Goal: Communication & Community: Answer question/provide support

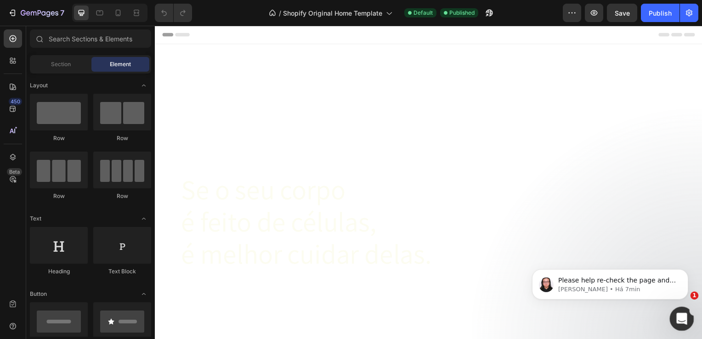
click at [671, 313] on div "Abertura do Messenger da Intercom" at bounding box center [680, 317] width 30 height 30
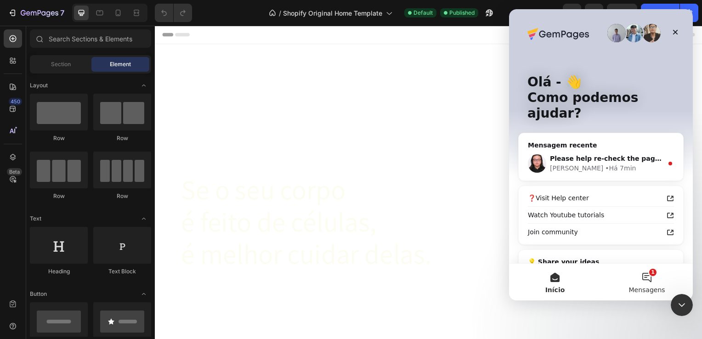
click at [629, 276] on button "1 Mensagens" at bounding box center [647, 282] width 92 height 37
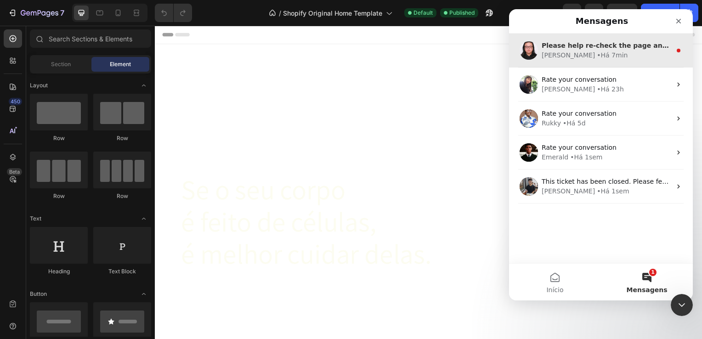
click at [601, 51] on div "[PERSON_NAME] • Há 7min" at bounding box center [607, 56] width 130 height 10
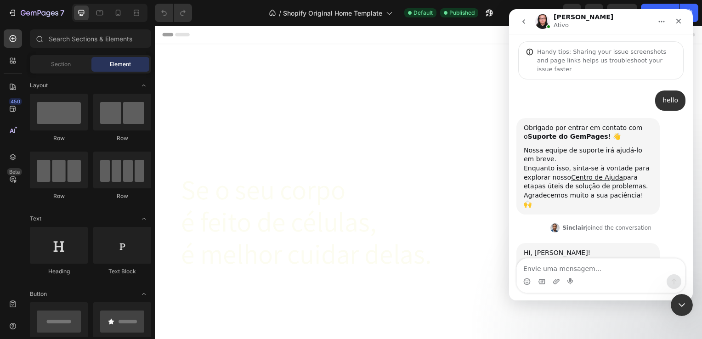
scroll to position [47, 0]
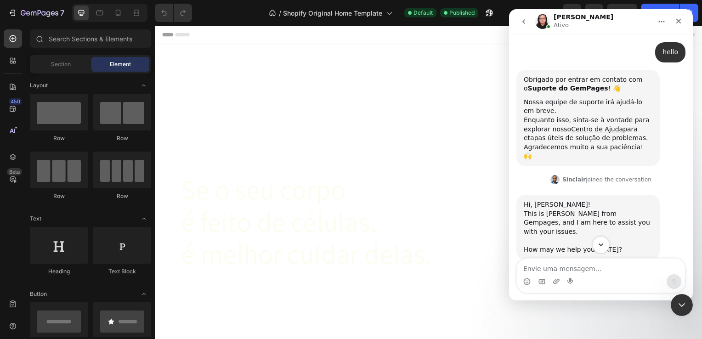
click at [595, 245] on button "Scroll to bottom" at bounding box center [600, 244] width 17 height 17
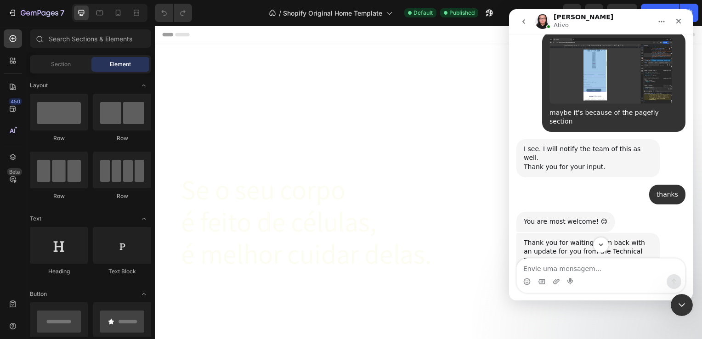
scroll to position [2667, 0]
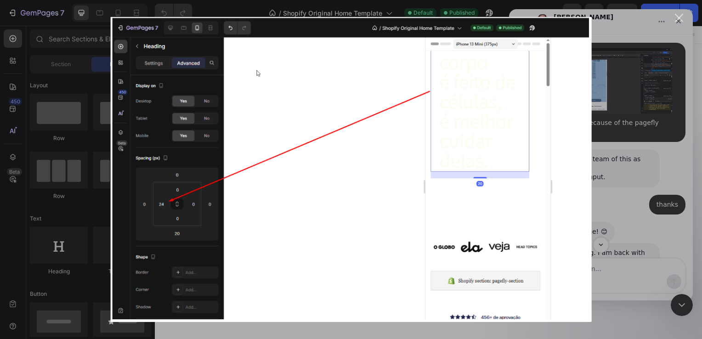
click at [639, 169] on div "Messenger da Intercom" at bounding box center [351, 169] width 702 height 339
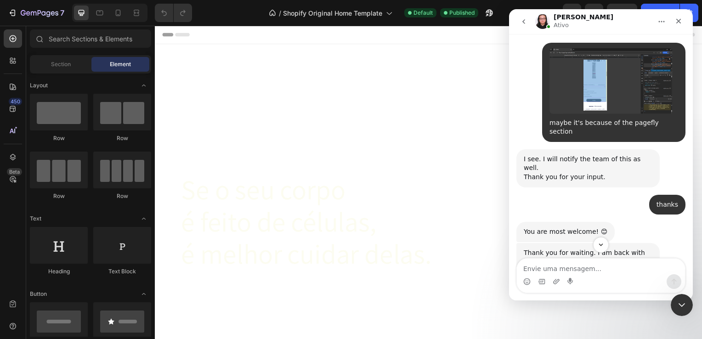
click at [602, 299] on link "[URL][DOMAIN_NAME]" at bounding box center [587, 307] width 127 height 17
click at [585, 307] on link "[URL][DOMAIN_NAME]" at bounding box center [562, 315] width 77 height 17
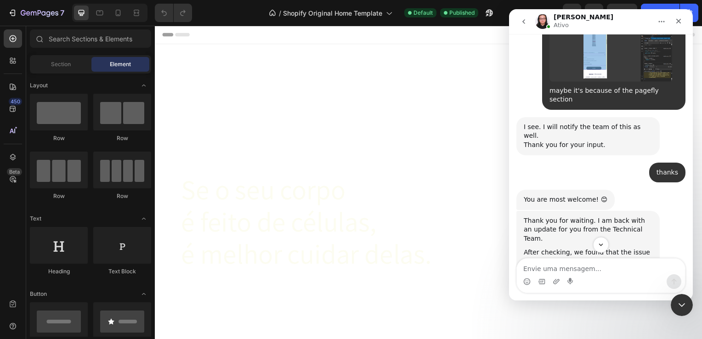
scroll to position [2700, 0]
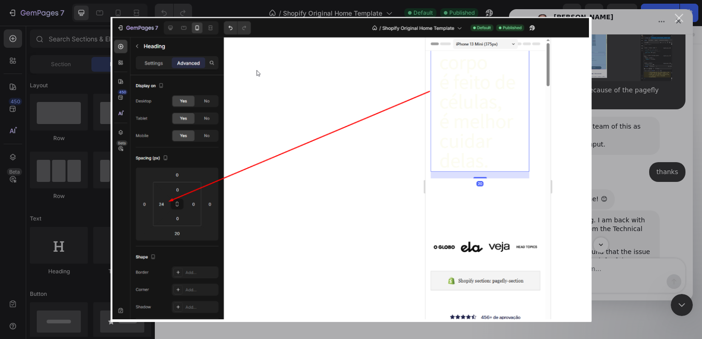
click at [618, 196] on div "Messenger da Intercom" at bounding box center [351, 169] width 702 height 339
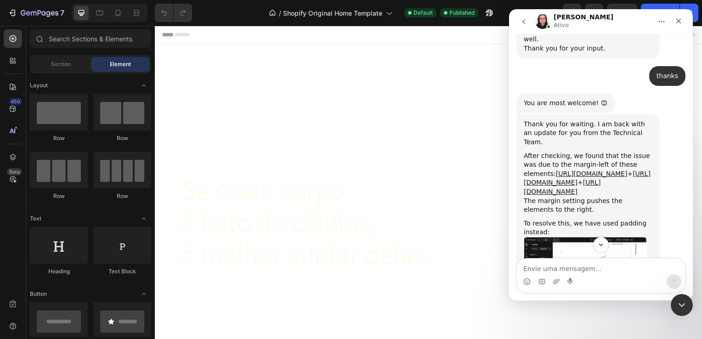
scroll to position [2797, 0]
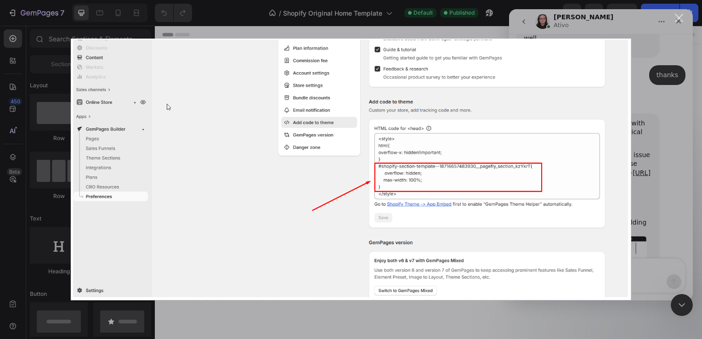
scroll to position [0, 0]
click at [637, 193] on div "Messenger da Intercom" at bounding box center [351, 169] width 702 height 339
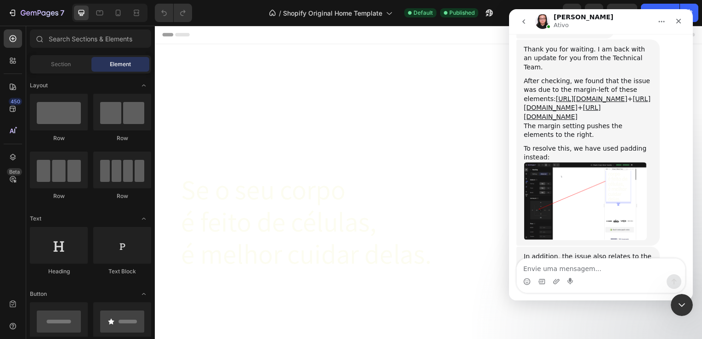
scroll to position [2871, 0]
click at [590, 267] on textarea "Envie uma mensagem..." at bounding box center [601, 267] width 168 height 16
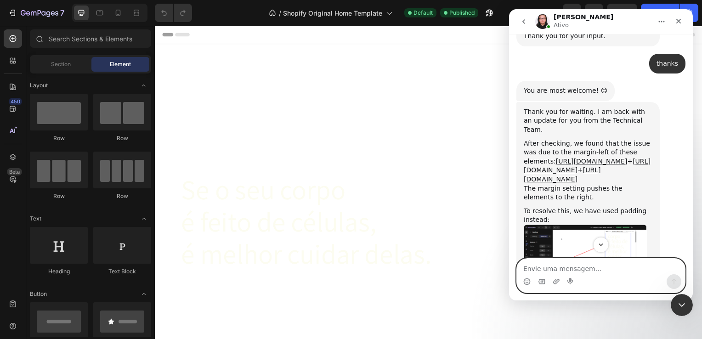
scroll to position [2799, 0]
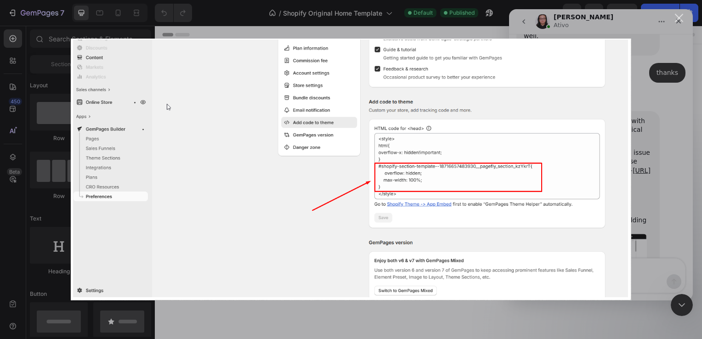
scroll to position [0, 0]
click at [659, 208] on div "Messenger da Intercom" at bounding box center [351, 169] width 702 height 339
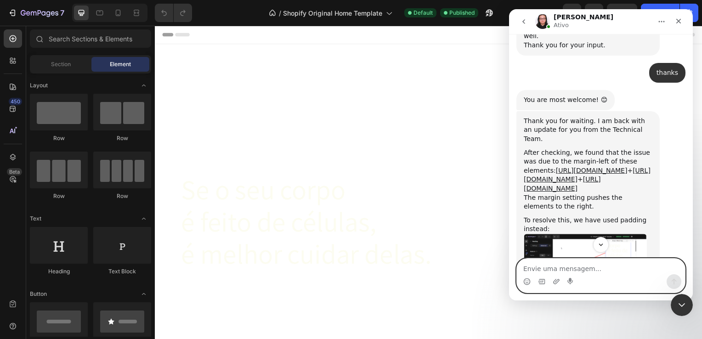
click at [609, 273] on textarea "Envie uma mensagem..." at bounding box center [601, 267] width 168 height 16
click at [524, 270] on textarea "wow, congratulations!!" at bounding box center [601, 267] width 168 height 16
type textarea "I tested it and wow, congratulations!!"
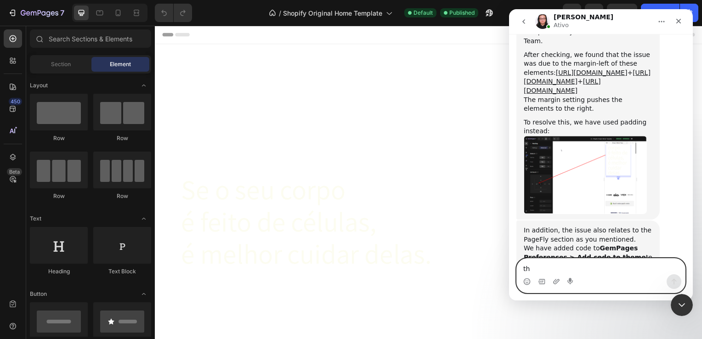
scroll to position [2898, 0]
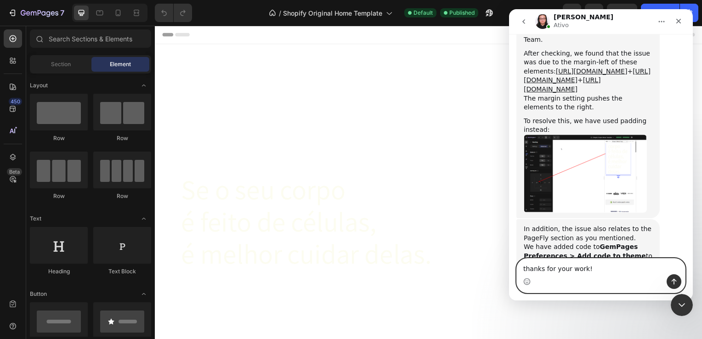
type textarea "thanks for your work!!"
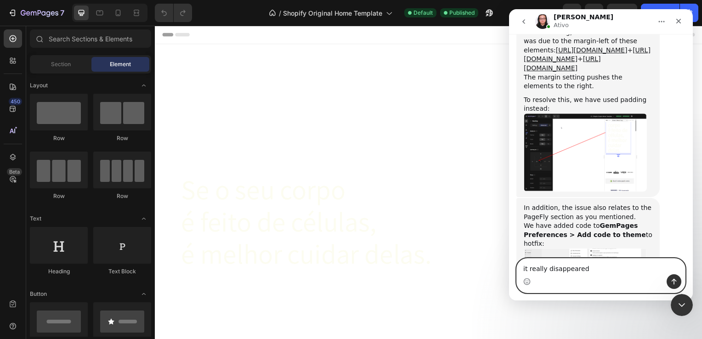
click at [551, 270] on textarea "it really disappeared" at bounding box center [601, 267] width 168 height 16
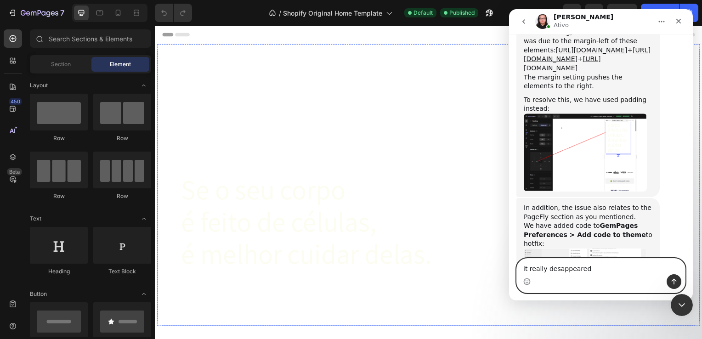
scroll to position [2955, 0]
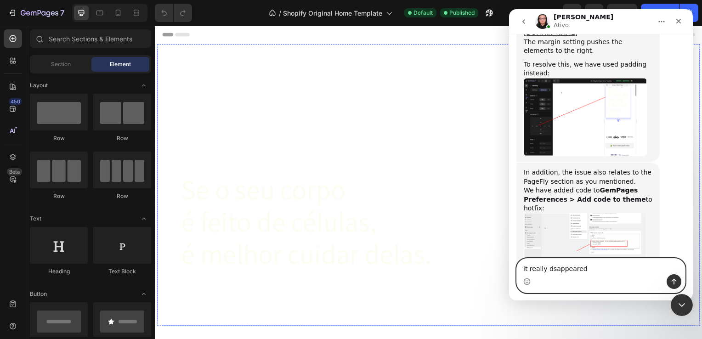
type textarea "it really disappeared"
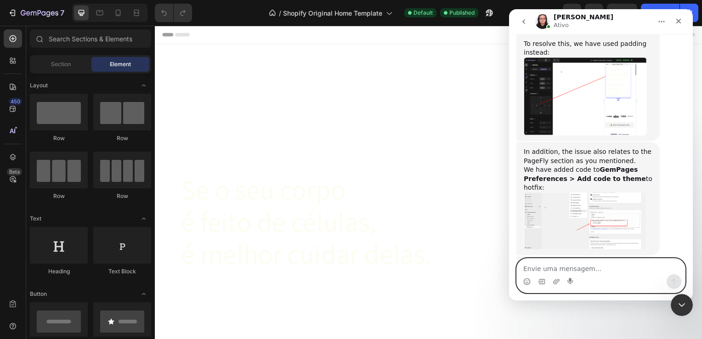
scroll to position [2986, 0]
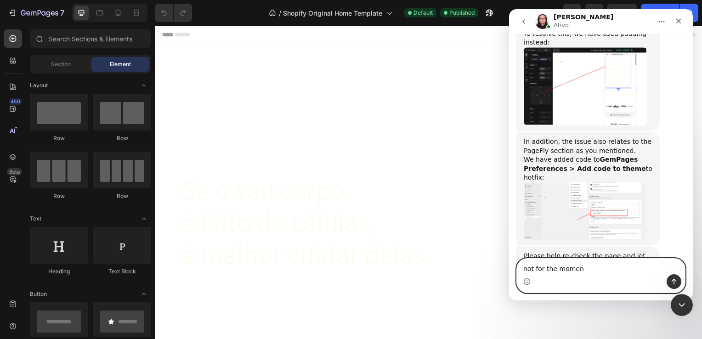
type textarea "not for the moment"
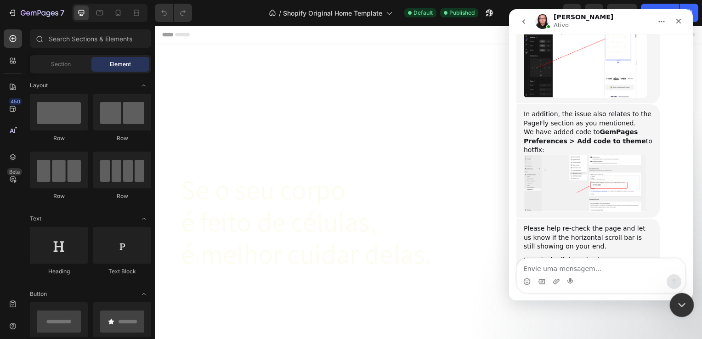
click at [685, 315] on html at bounding box center [680, 304] width 22 height 22
click at [671, 295] on div "Encerramento do Messenger da Intercom" at bounding box center [680, 304] width 22 height 22
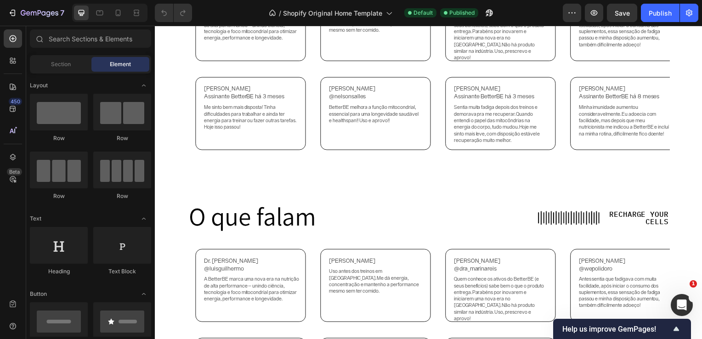
scroll to position [3260, 0]
click at [684, 303] on icon "Abertura do Messenger da Intercom" at bounding box center [680, 303] width 15 height 15
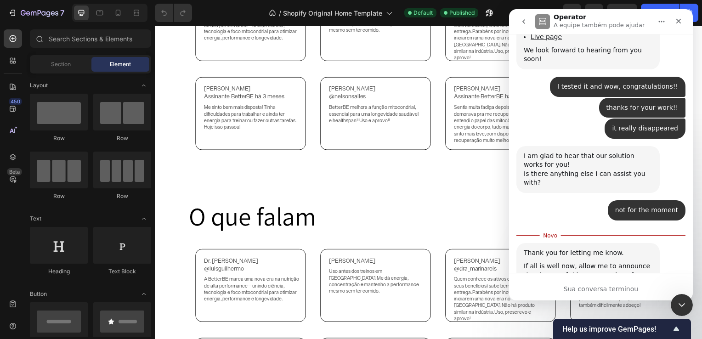
scroll to position [3275, 0]
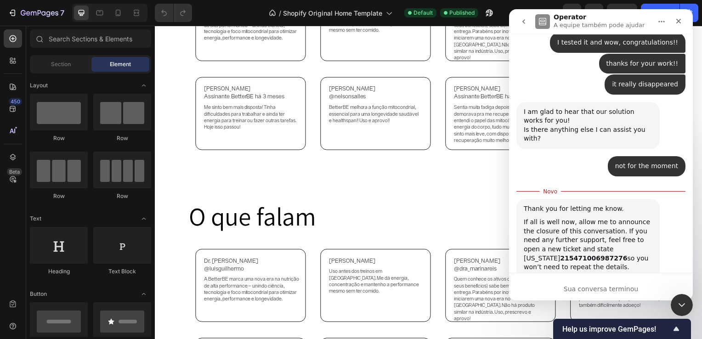
type textarea "awesome support"
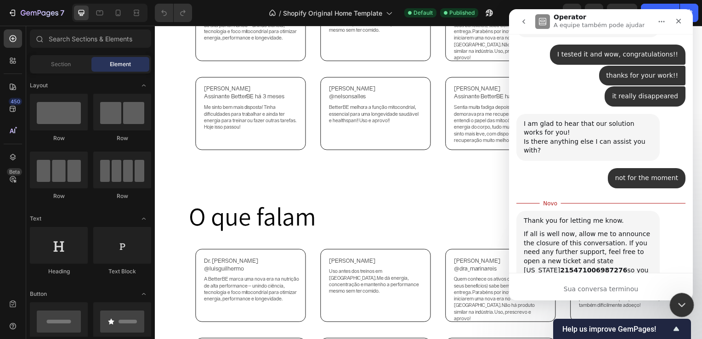
click at [676, 300] on icon "Encerramento do Messenger da Intercom" at bounding box center [680, 303] width 11 height 11
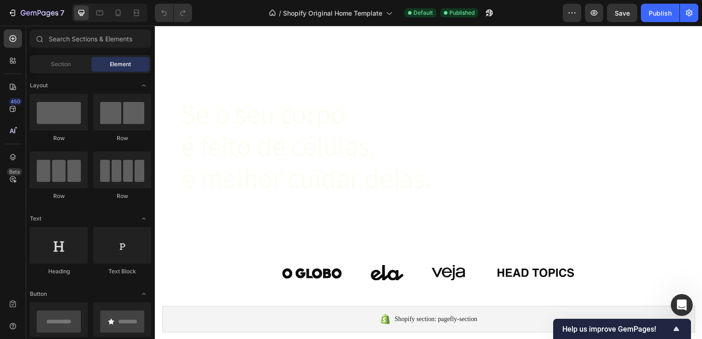
scroll to position [0, 0]
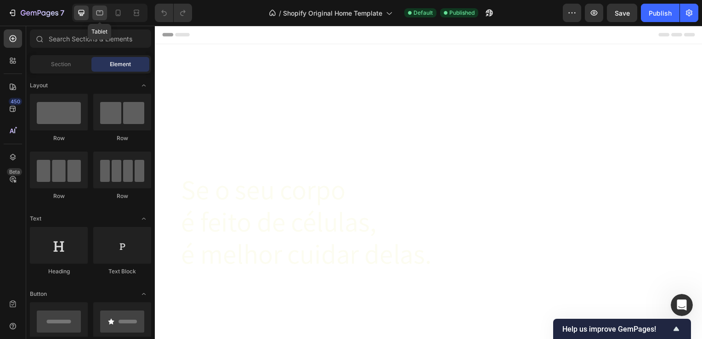
click at [102, 15] on icon at bounding box center [99, 13] width 7 height 5
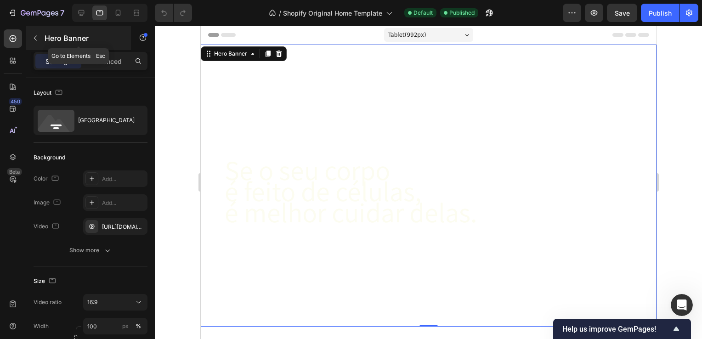
click at [36, 35] on icon "button" at bounding box center [35, 37] width 7 height 7
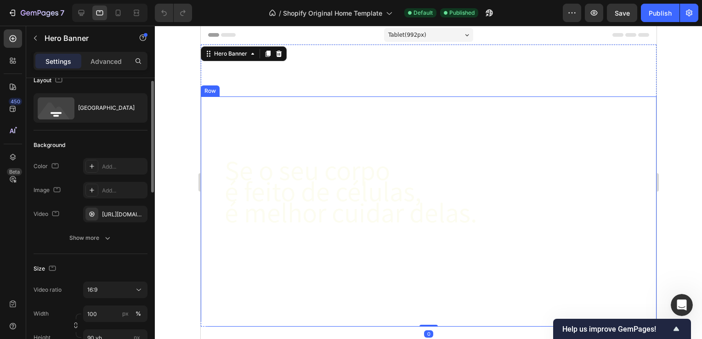
scroll to position [13, 0]
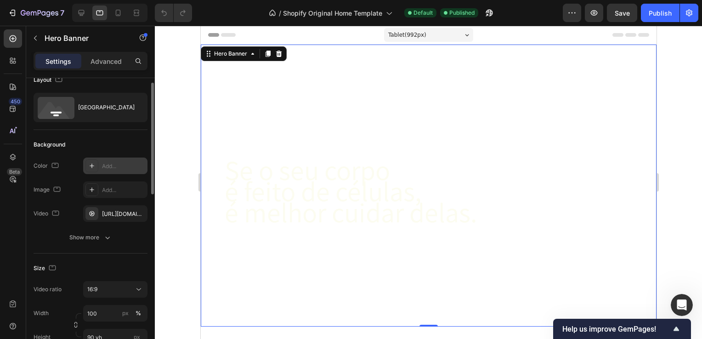
click at [110, 168] on div "Add..." at bounding box center [123, 166] width 43 height 8
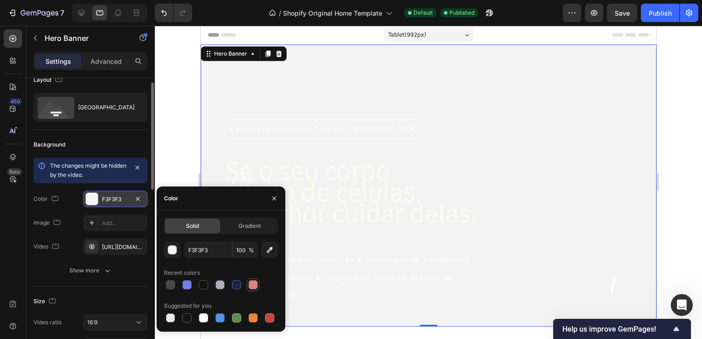
click at [252, 288] on div at bounding box center [253, 284] width 9 height 9
type input "DB8383"
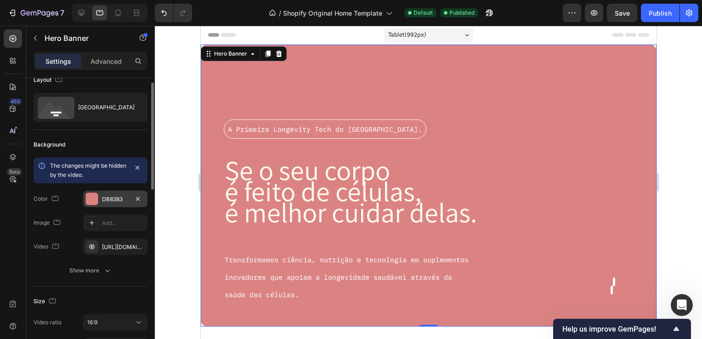
click at [184, 147] on div at bounding box center [428, 182] width 547 height 313
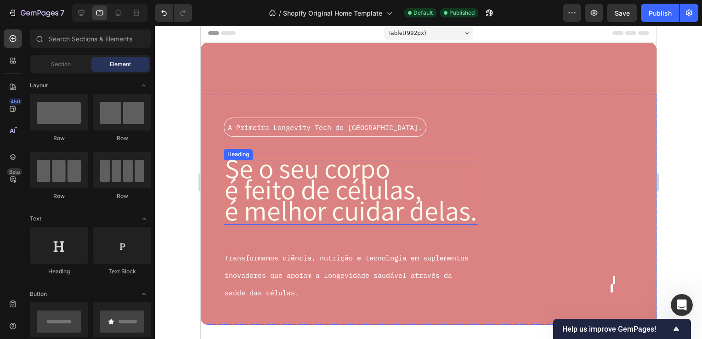
scroll to position [0, 0]
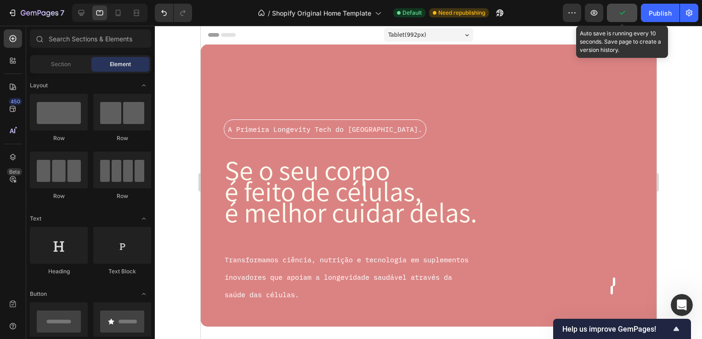
click at [628, 13] on button "button" at bounding box center [622, 13] width 30 height 18
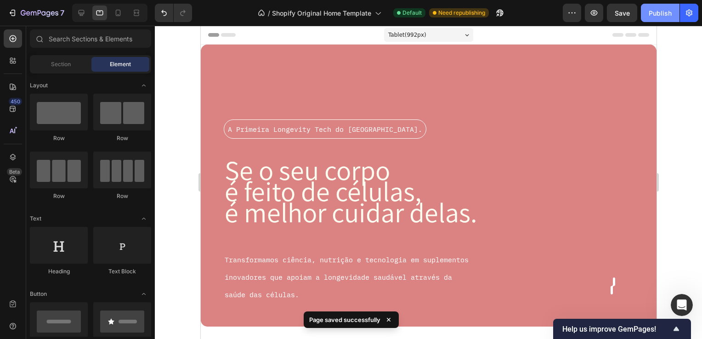
click at [661, 14] on div "Publish" at bounding box center [660, 13] width 23 height 10
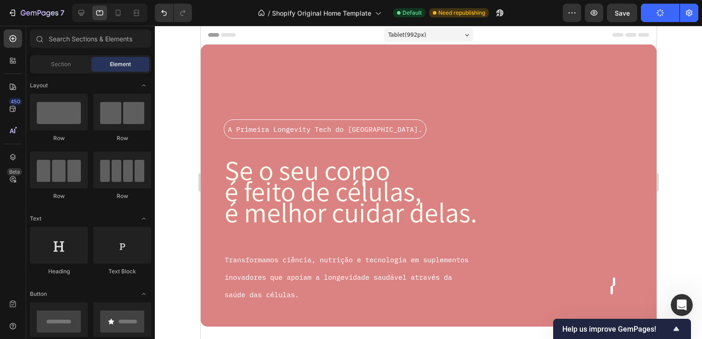
click at [459, 31] on div "Tablet ( 992 px)" at bounding box center [428, 35] width 89 height 14
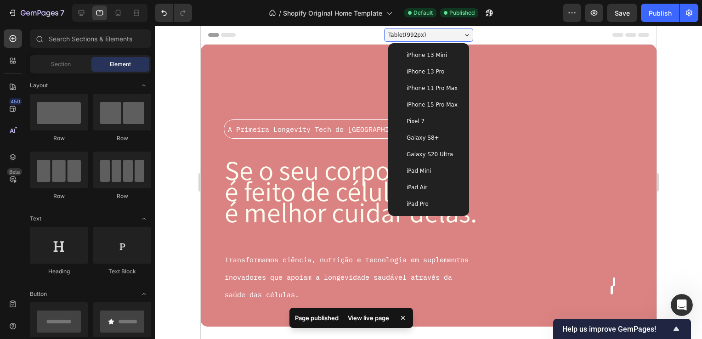
click at [442, 200] on div "iPad Pro" at bounding box center [428, 203] width 66 height 9
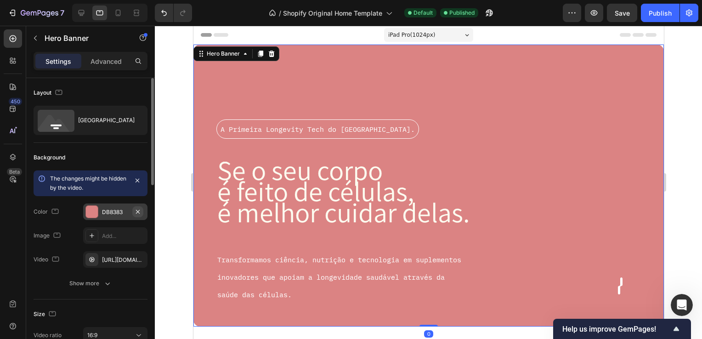
click at [136, 214] on icon "button" at bounding box center [137, 211] width 7 height 7
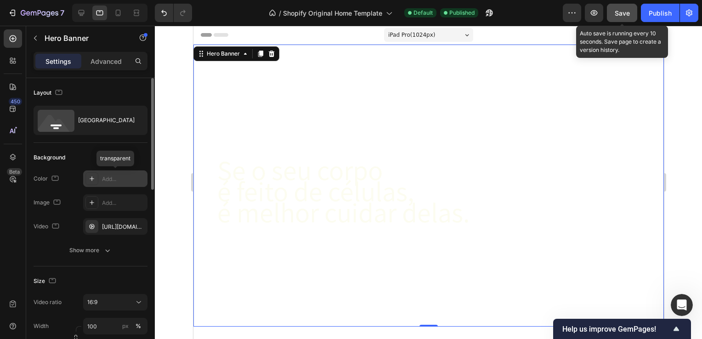
click at [625, 15] on span "Save" at bounding box center [622, 13] width 15 height 8
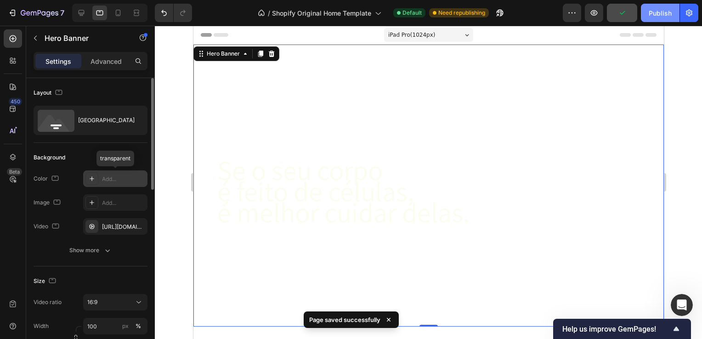
click at [652, 14] on div "Publish" at bounding box center [660, 13] width 23 height 10
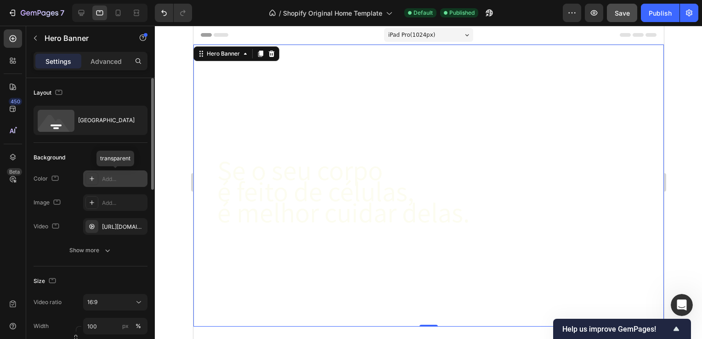
click at [180, 152] on div at bounding box center [428, 182] width 547 height 313
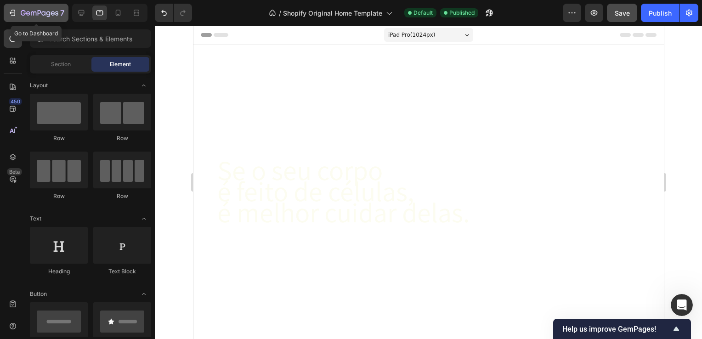
click at [22, 16] on icon "button" at bounding box center [40, 14] width 38 height 8
